Goal: Task Accomplishment & Management: Manage account settings

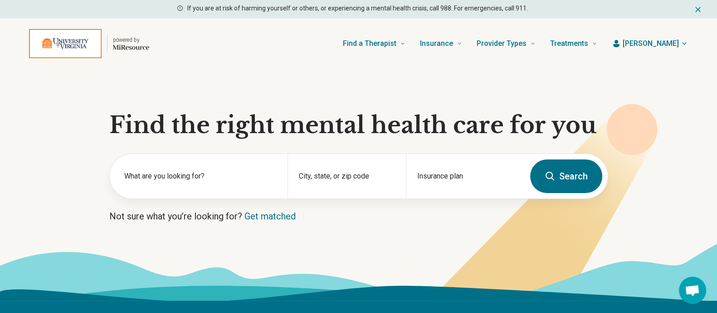
click at [671, 42] on span "[PERSON_NAME]" at bounding box center [651, 43] width 56 height 11
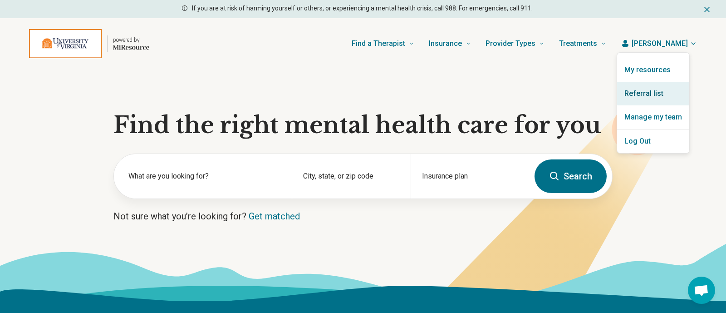
click at [650, 92] on link "Referral list" at bounding box center [653, 94] width 72 height 24
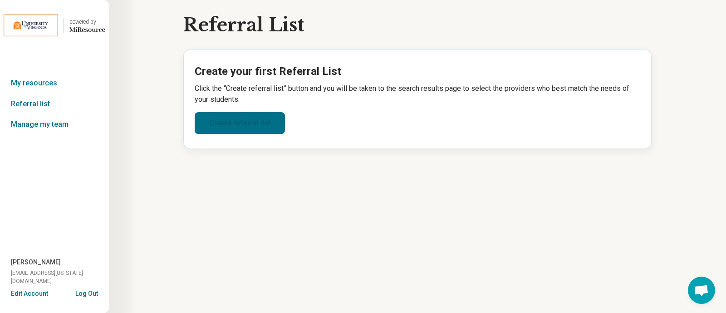
click at [264, 124] on link "Create referral list" at bounding box center [240, 123] width 90 height 22
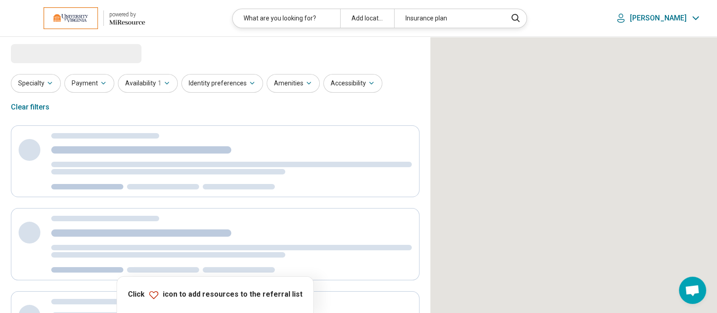
select select "***"
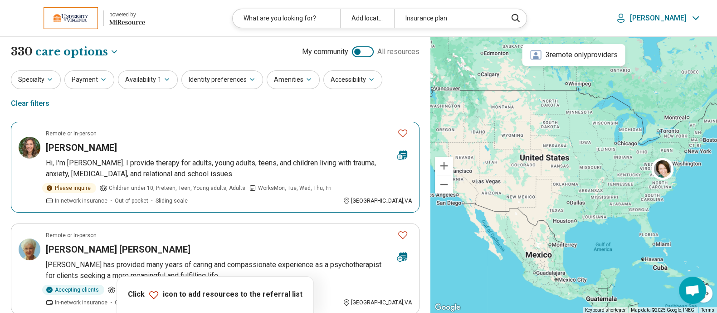
click at [63, 141] on h3 "[PERSON_NAME]" at bounding box center [81, 147] width 71 height 13
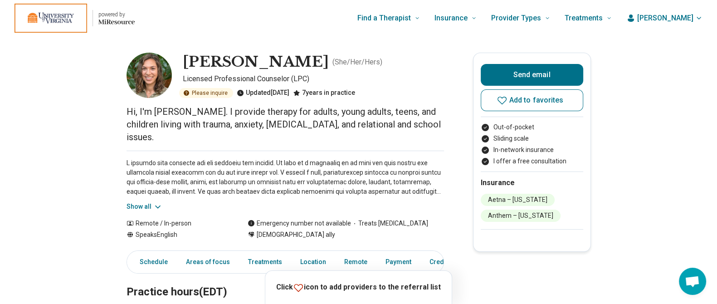
scroll to position [56, 0]
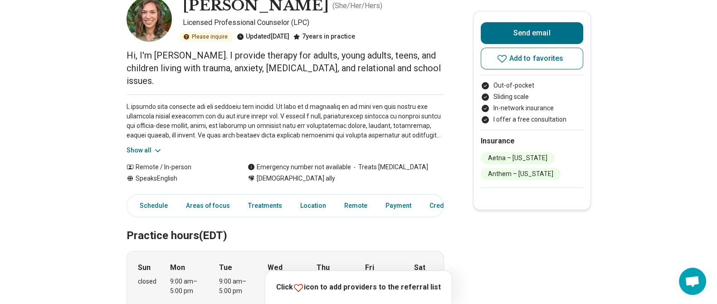
click at [142, 146] on button "Show all" at bounding box center [145, 151] width 36 height 10
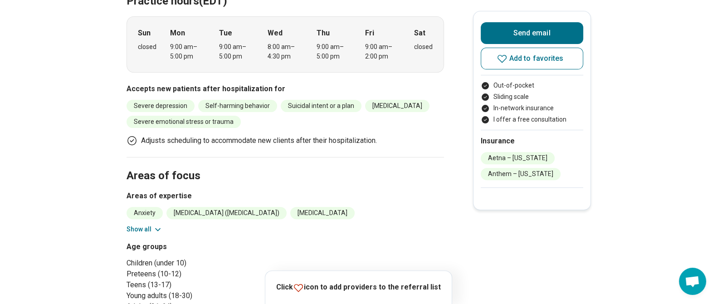
scroll to position [397, 0]
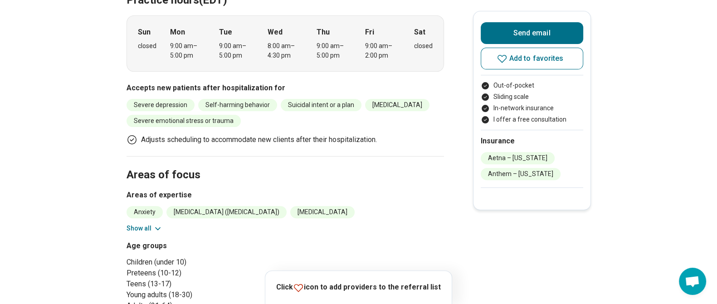
click at [151, 224] on button "Show all" at bounding box center [145, 229] width 36 height 10
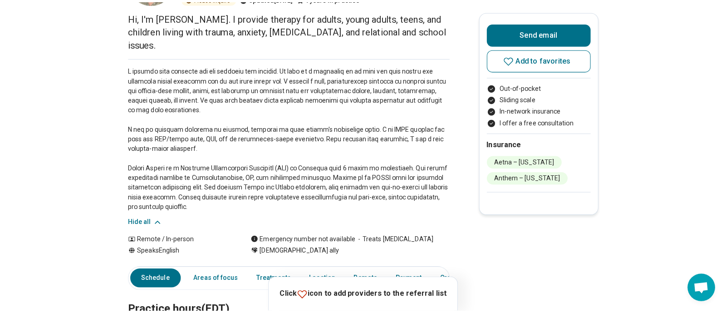
scroll to position [0, 0]
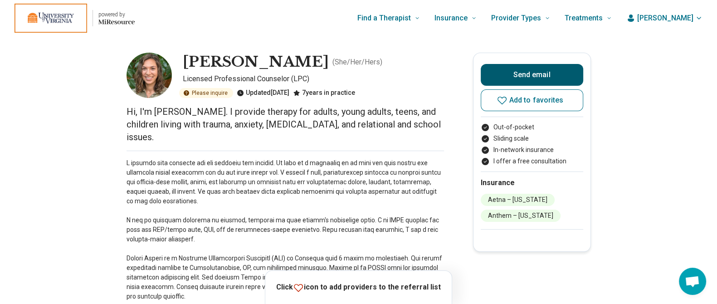
click at [535, 69] on button "Send email" at bounding box center [532, 75] width 103 height 22
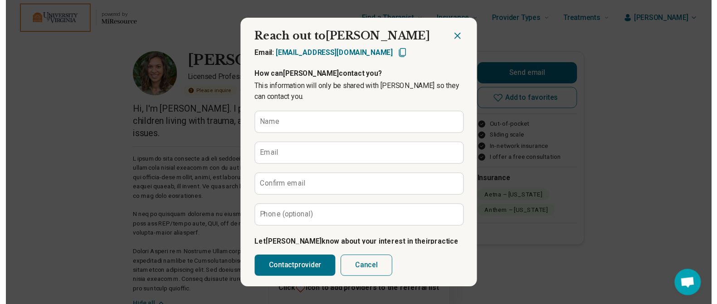
scroll to position [6, 0]
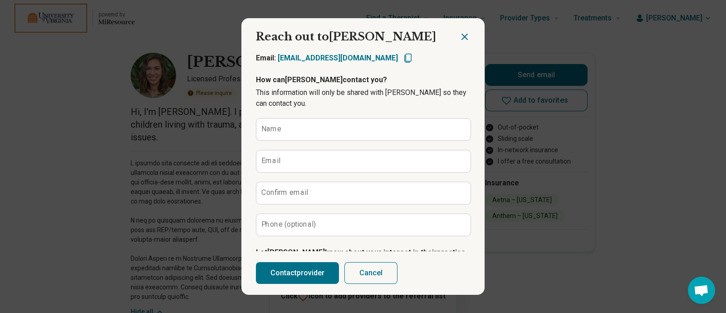
click at [462, 33] on icon "Close dialog" at bounding box center [464, 36] width 11 height 11
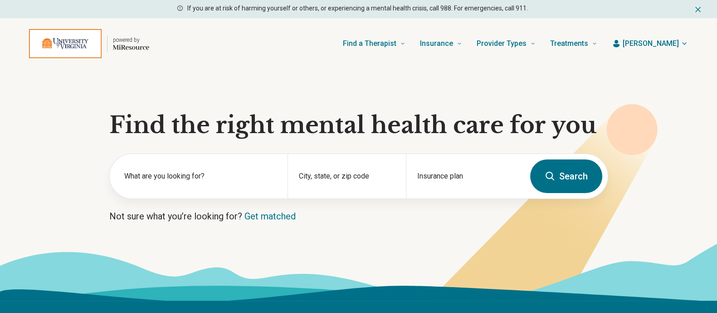
click at [669, 42] on span "[PERSON_NAME]" at bounding box center [651, 43] width 56 height 11
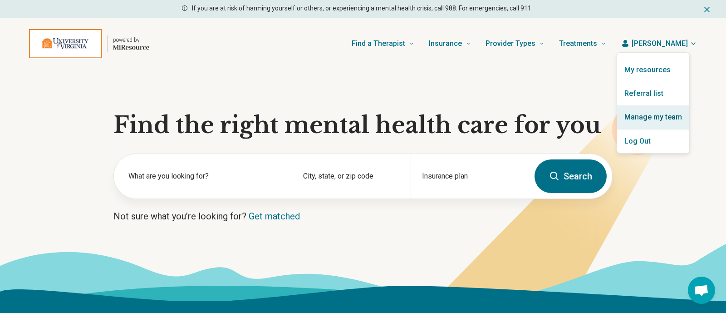
click at [665, 116] on link "Manage my team" at bounding box center [653, 117] width 72 height 24
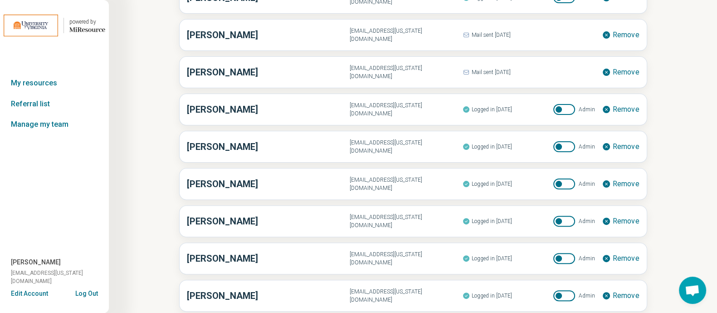
scroll to position [397, 0]
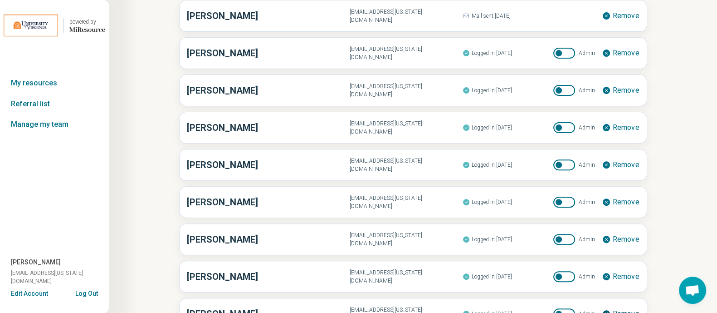
click at [631, 310] on span "Remove" at bounding box center [626, 313] width 27 height 7
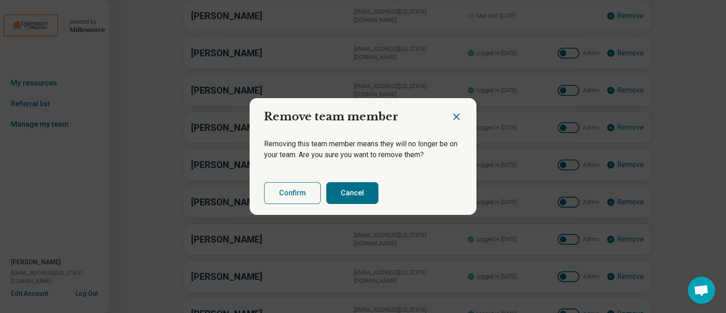
click at [293, 193] on button "Confirm" at bounding box center [292, 193] width 57 height 22
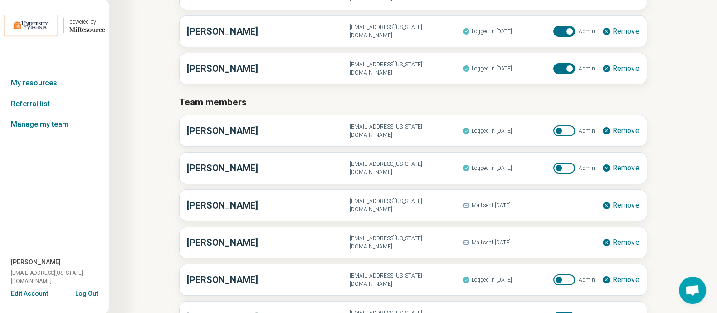
scroll to position [0, 0]
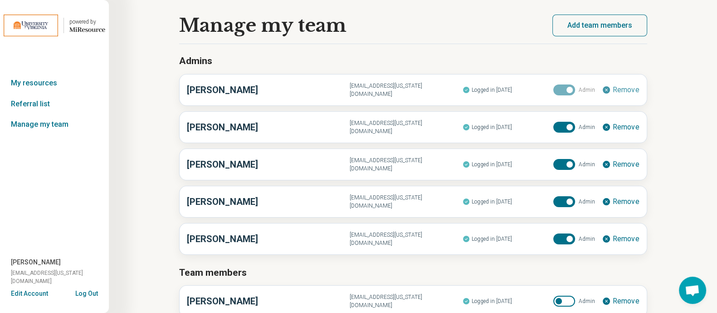
click at [591, 26] on button "Add team members" at bounding box center [600, 26] width 95 height 22
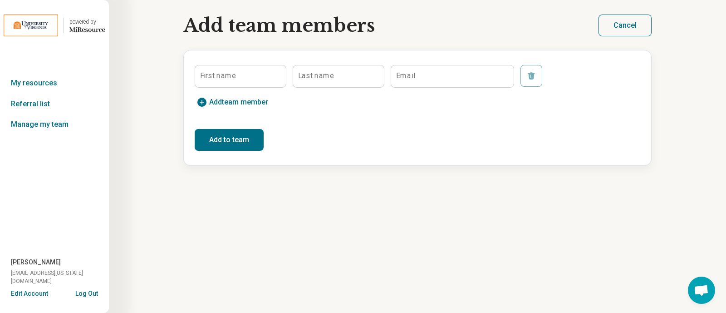
click at [206, 74] on label "First name" at bounding box center [218, 75] width 36 height 7
click at [206, 74] on input "First name" at bounding box center [240, 76] width 91 height 22
type input "*****"
type input "**********"
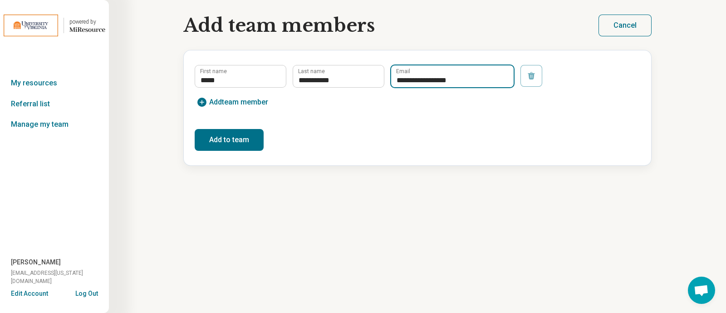
type input "**********"
click at [222, 136] on button "Add to team" at bounding box center [229, 140] width 69 height 22
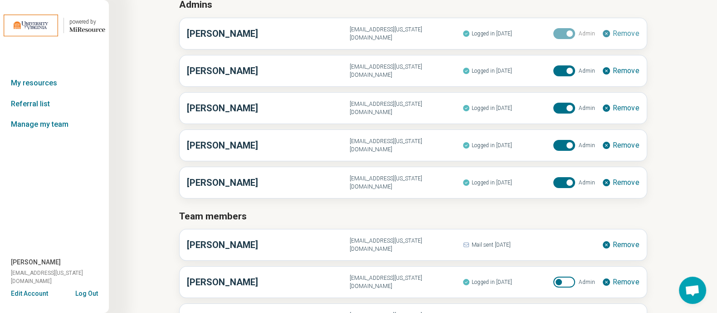
scroll to position [113, 0]
